Goal: Navigation & Orientation: Find specific page/section

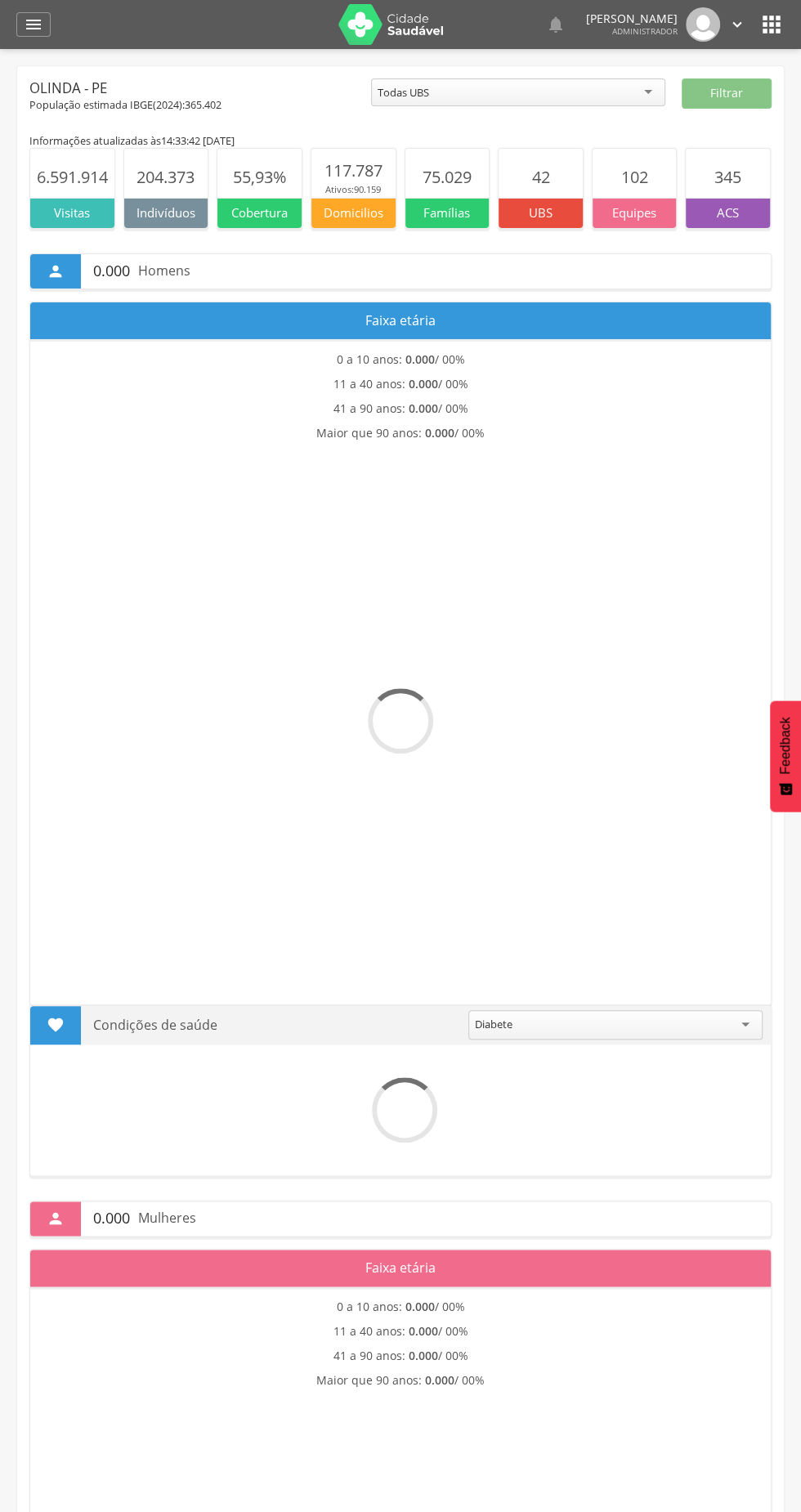
click at [780, 24] on icon "" at bounding box center [771, 24] width 26 height 26
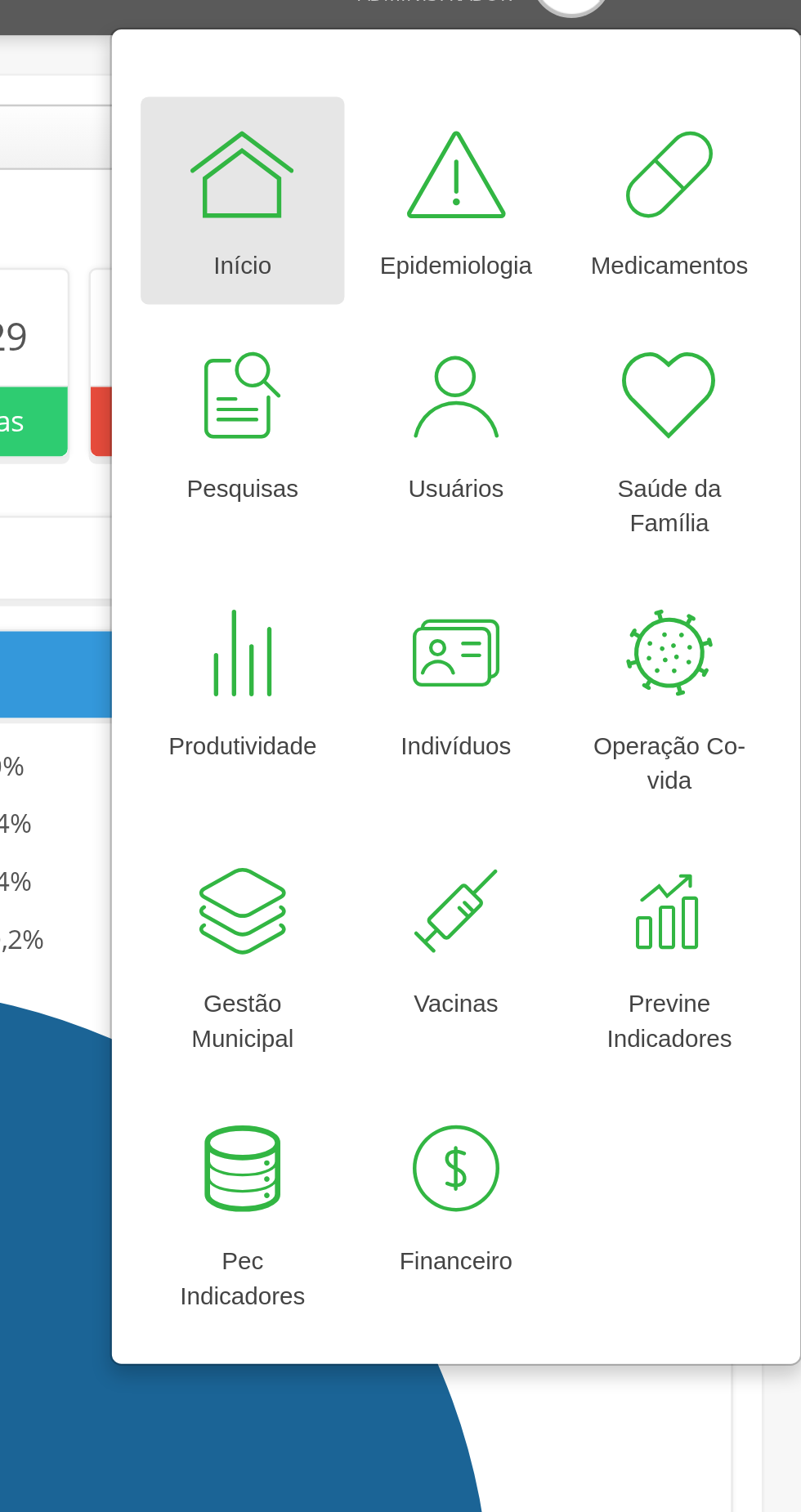
click at [559, 100] on div at bounding box center [562, 108] width 49 height 49
click at [567, 112] on div at bounding box center [562, 108] width 49 height 49
click at [553, 107] on div at bounding box center [562, 108] width 49 height 49
click at [565, 119] on div at bounding box center [562, 108] width 49 height 49
click at [570, 120] on div at bounding box center [562, 108] width 49 height 49
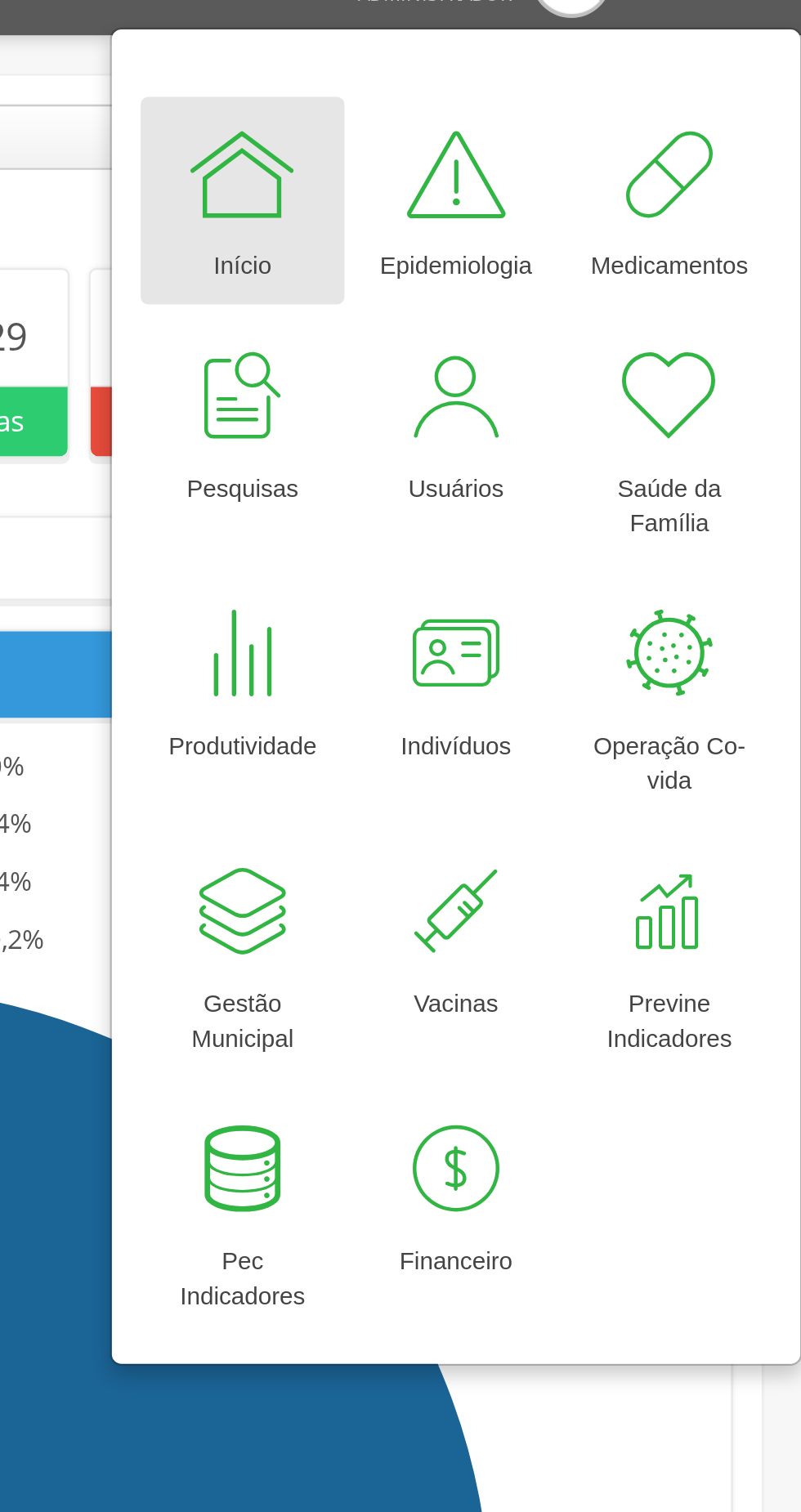
click at [559, 119] on div at bounding box center [562, 108] width 49 height 49
click at [554, 118] on div at bounding box center [562, 108] width 49 height 49
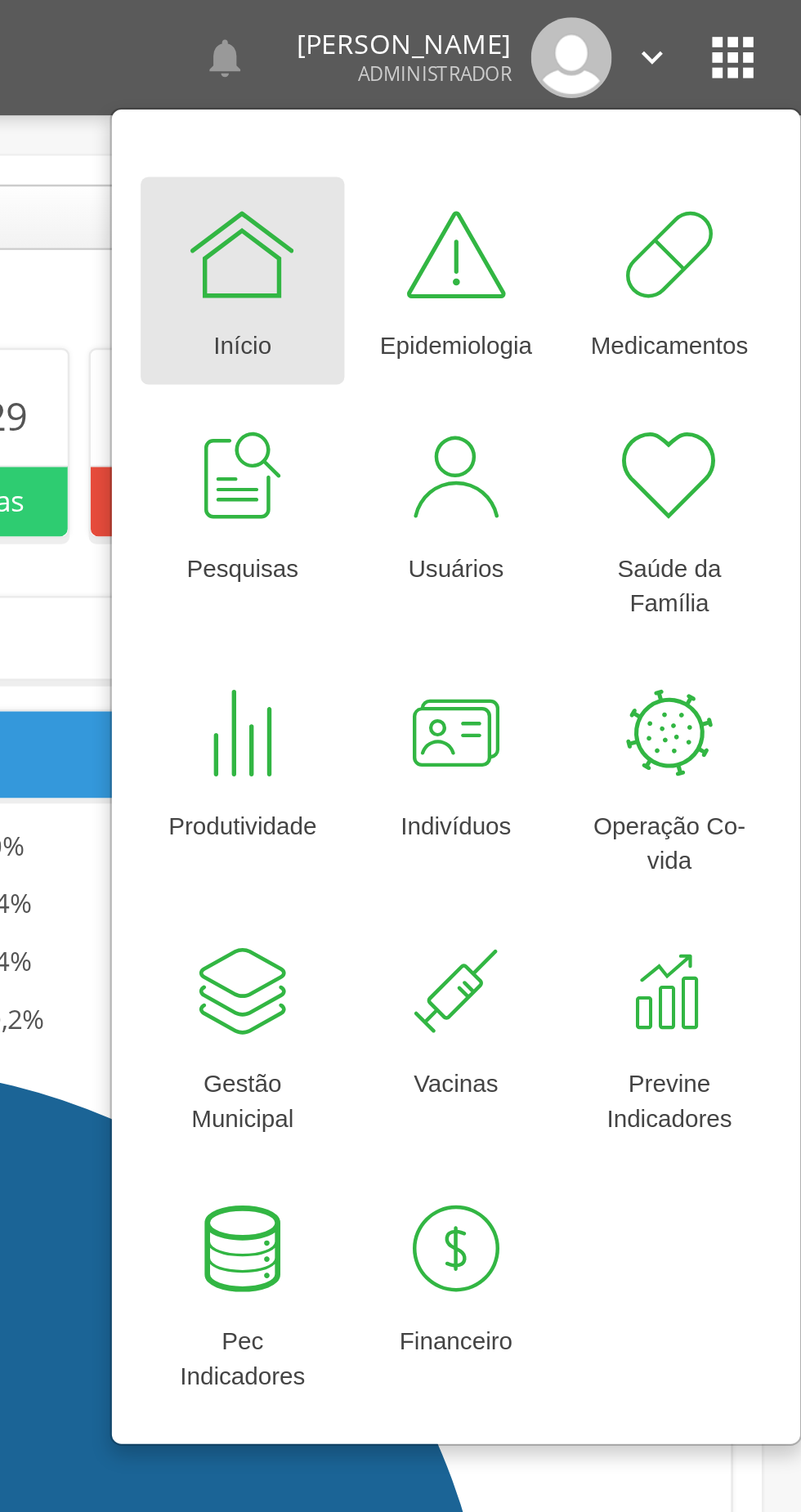
click at [769, 16] on icon "" at bounding box center [771, 24] width 26 height 26
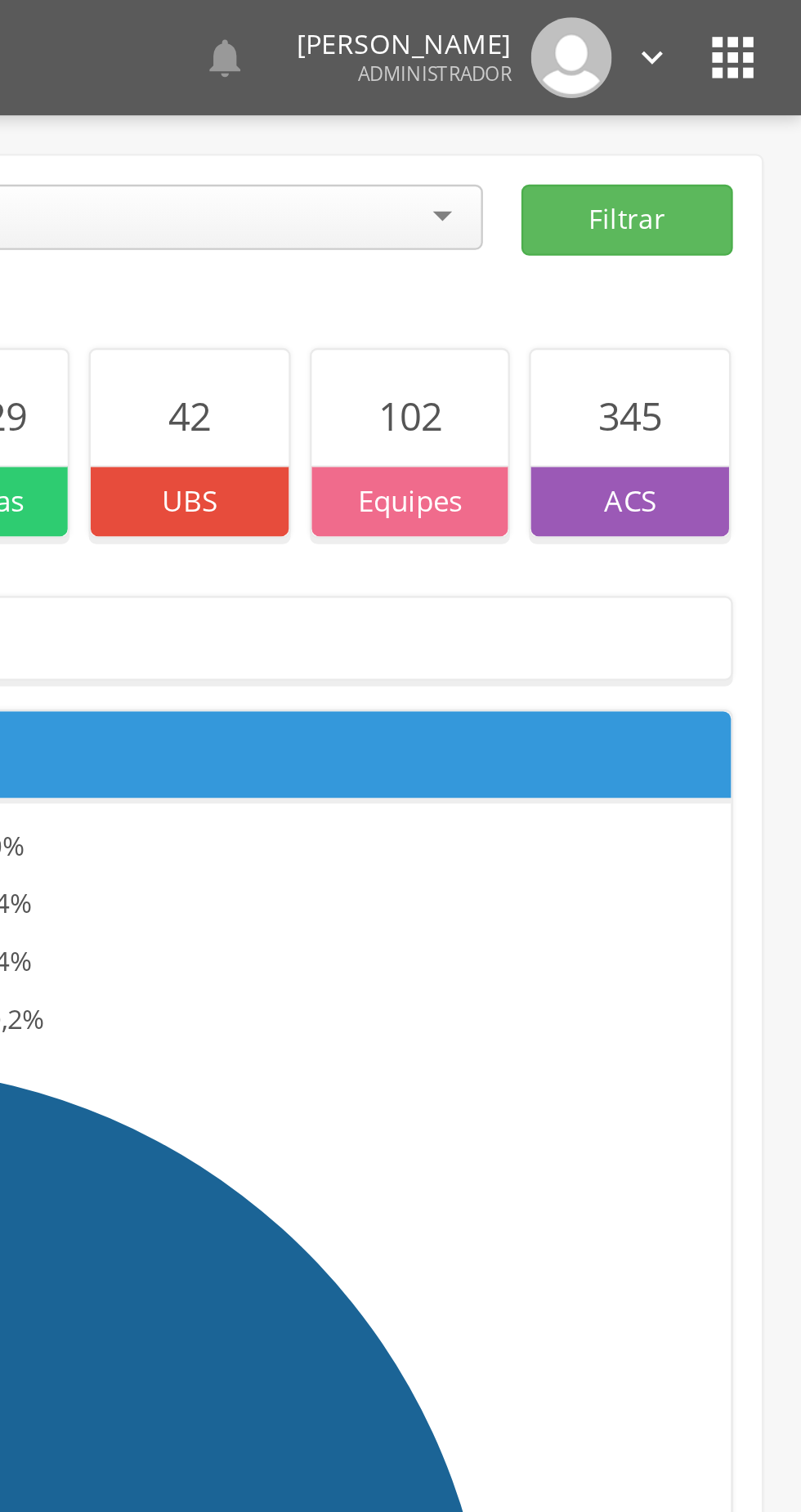
click at [772, 26] on icon "" at bounding box center [771, 24] width 26 height 26
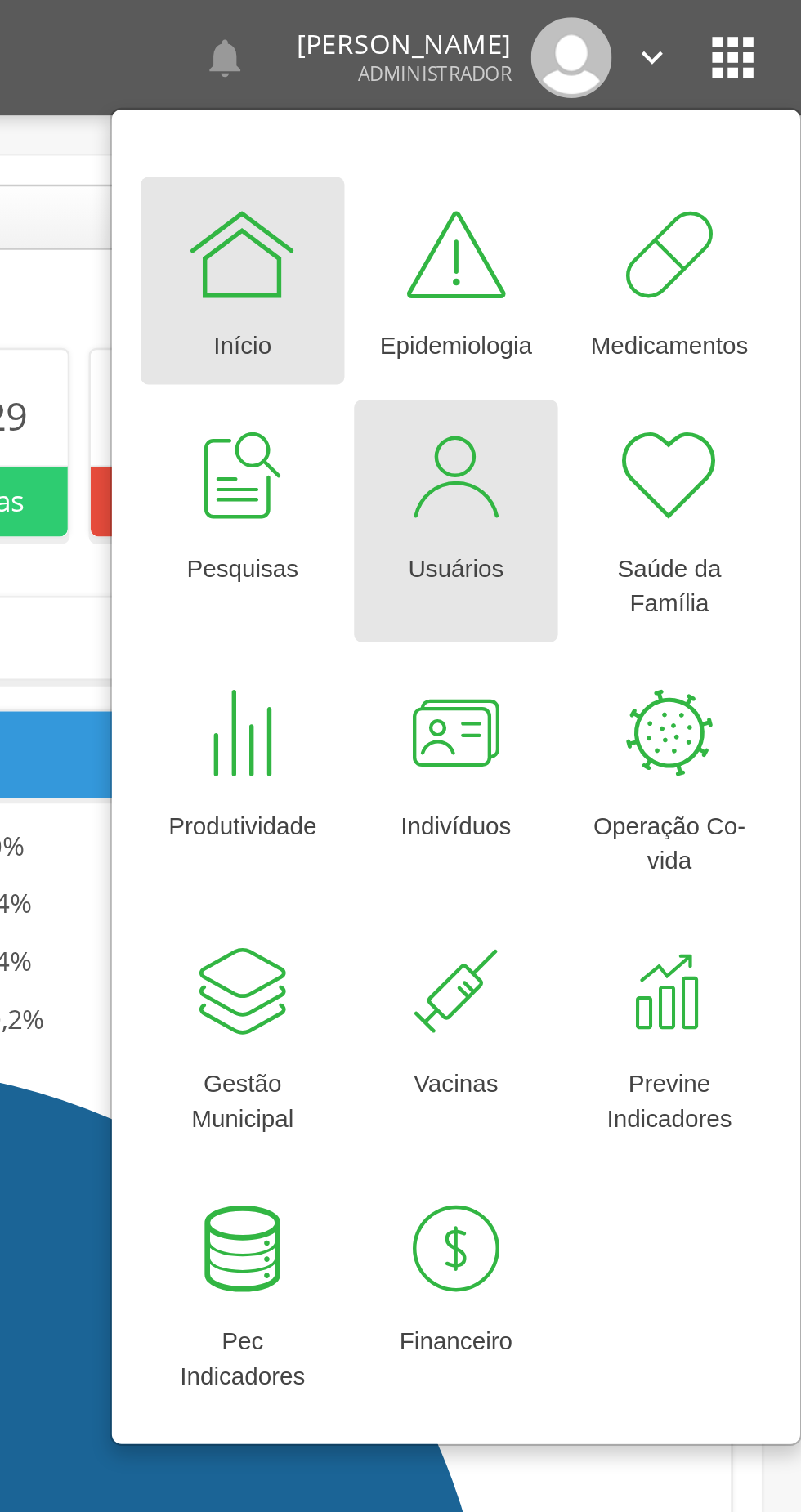
click at [658, 221] on div at bounding box center [653, 202] width 49 height 49
click at [653, 218] on div at bounding box center [653, 202] width 49 height 49
